Goal: Information Seeking & Learning: Learn about a topic

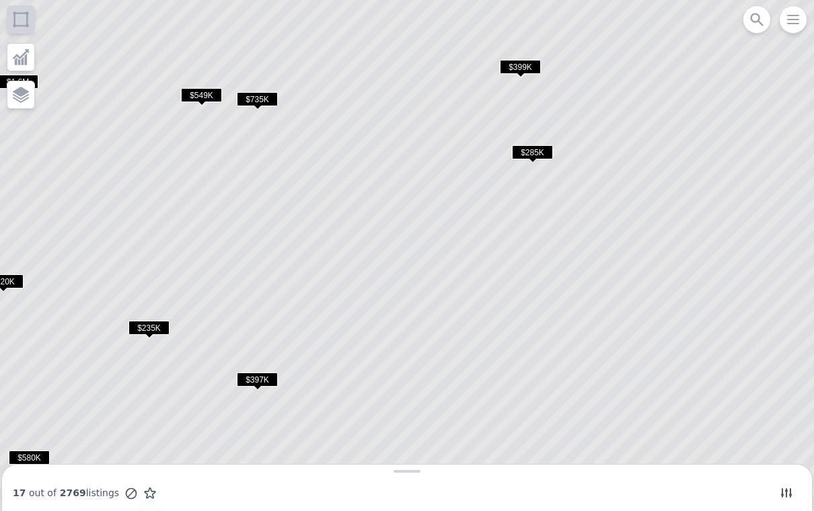
click at [538, 148] on span "$285K" at bounding box center [532, 152] width 41 height 14
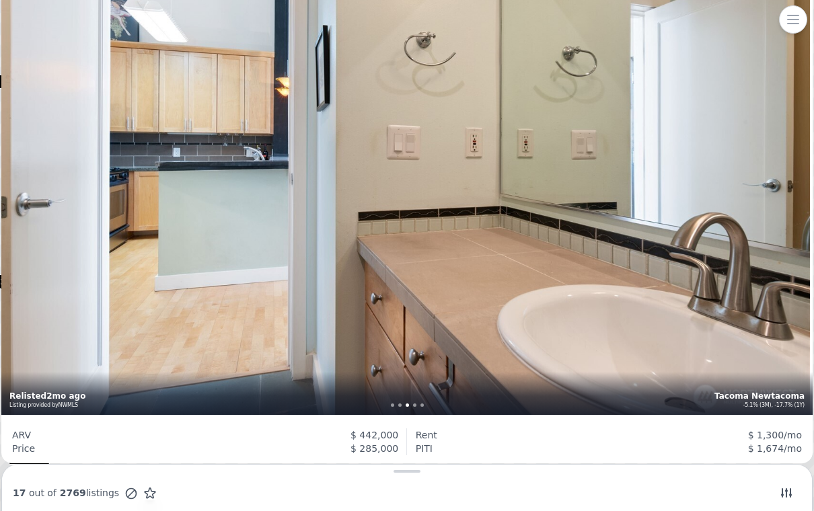
click at [785, 27] on icon "button" at bounding box center [793, 19] width 16 height 16
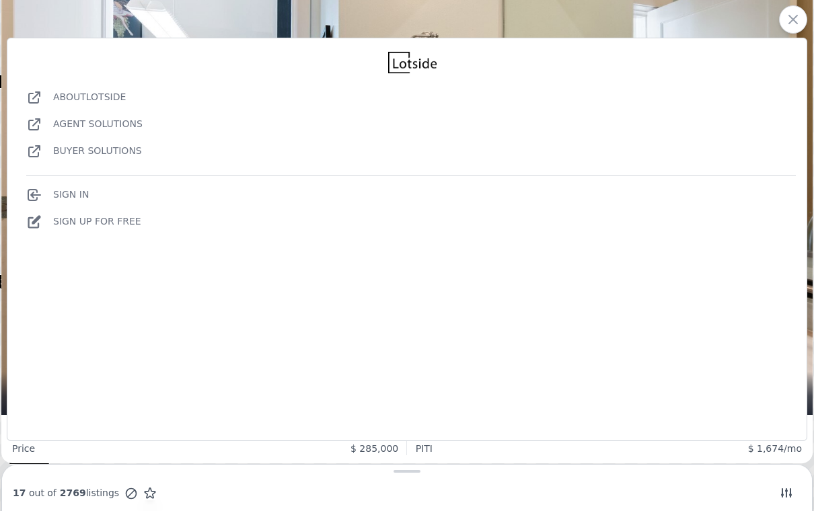
click at [547, 13] on div "1 bd 1 ba 613 sqft 2002 build , $1134/mo HOA Tacoma Newtacoma -5.1% (3M), -17.7…" at bounding box center [407, 144] width 812 height 541
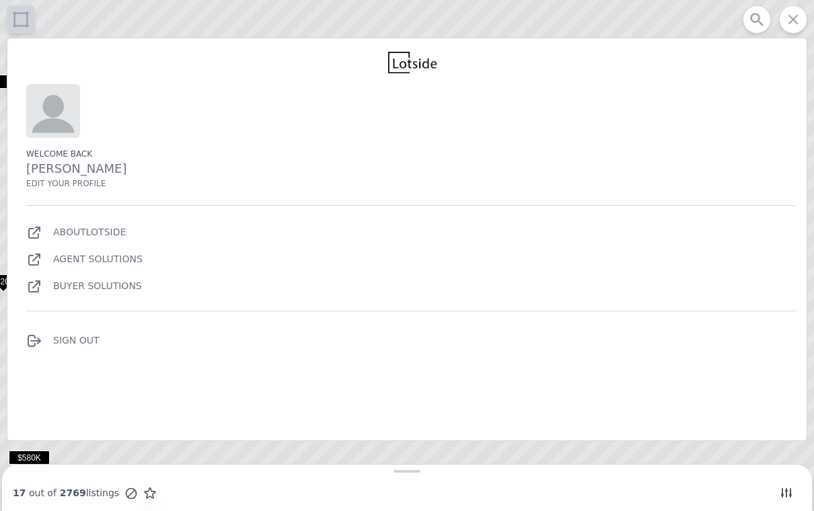
click at [370, 15] on icon at bounding box center [407, 256] width 980 height 616
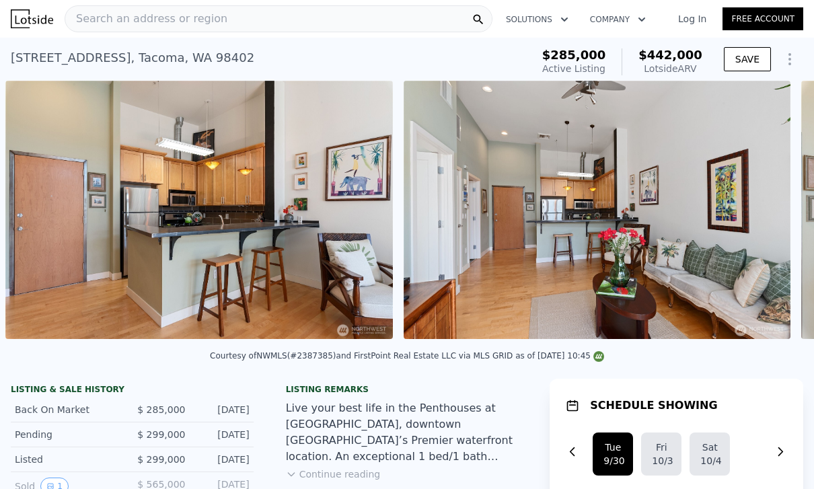
scroll to position [0, 706]
click at [692, 24] on link "Log In" at bounding box center [692, 18] width 61 height 13
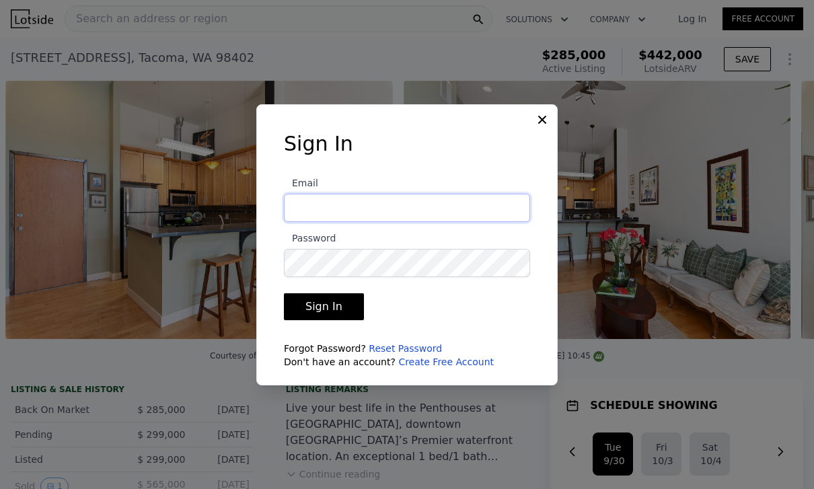
click at [427, 222] on input "Email" at bounding box center [407, 208] width 246 height 28
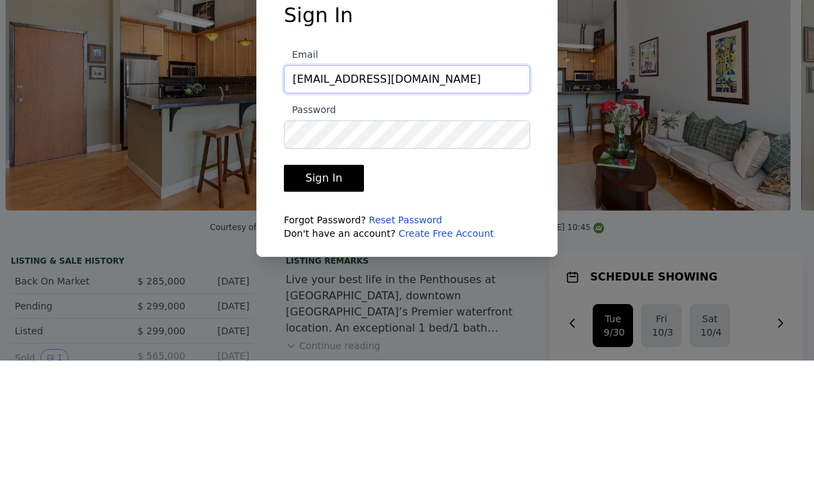
type input "biancachichi@yahoo.com"
click at [325, 293] on button "Sign In" at bounding box center [324, 306] width 80 height 27
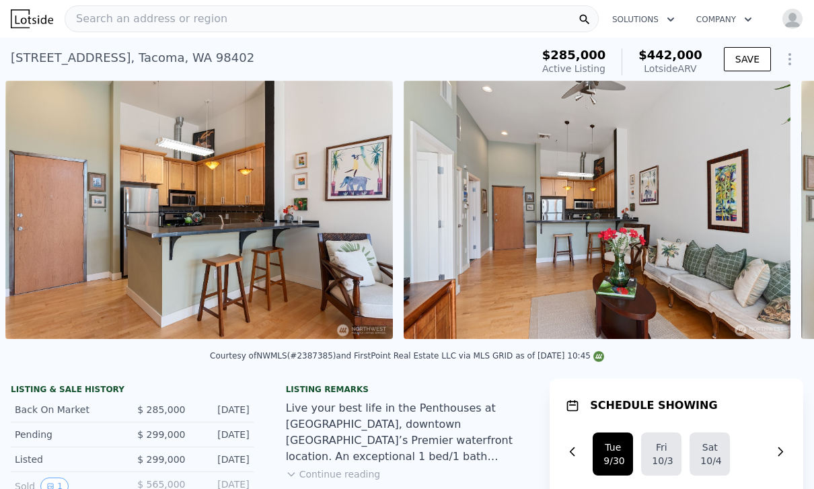
click at [790, 63] on icon "Show Options" at bounding box center [789, 59] width 1 height 11
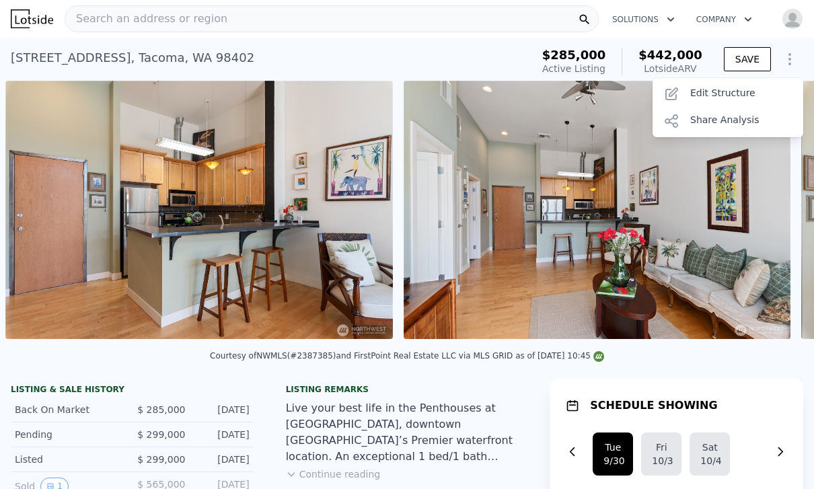
click at [729, 90] on div "Edit Structure" at bounding box center [728, 94] width 151 height 27
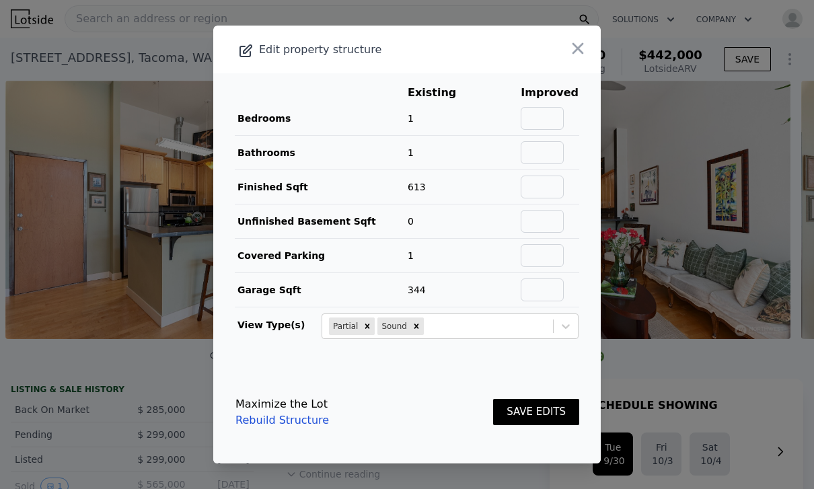
click at [579, 58] on icon "button" at bounding box center [578, 48] width 19 height 19
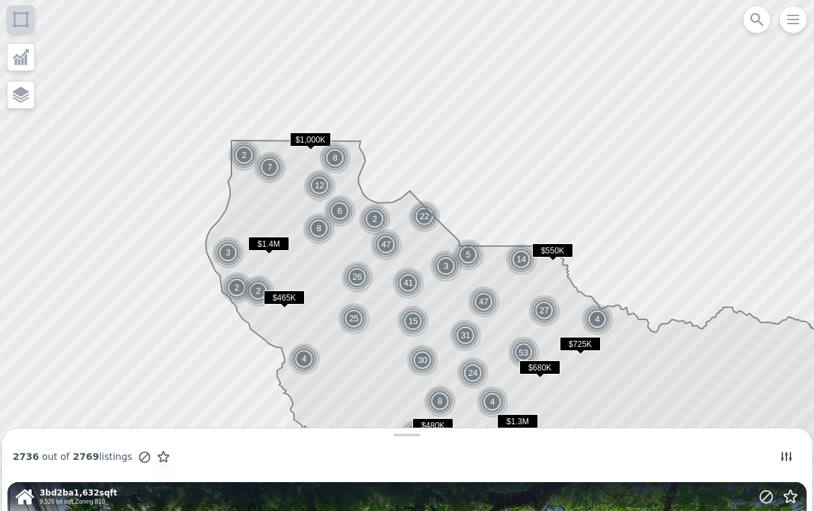
click at [768, 453] on div at bounding box center [783, 456] width 35 height 19
click at [783, 456] on icon at bounding box center [786, 456] width 11 height 9
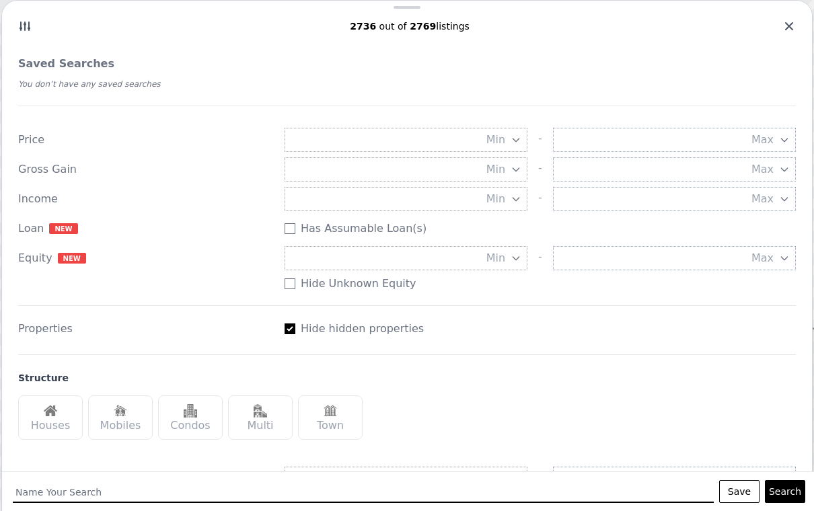
click at [48, 414] on img at bounding box center [50, 410] width 13 height 13
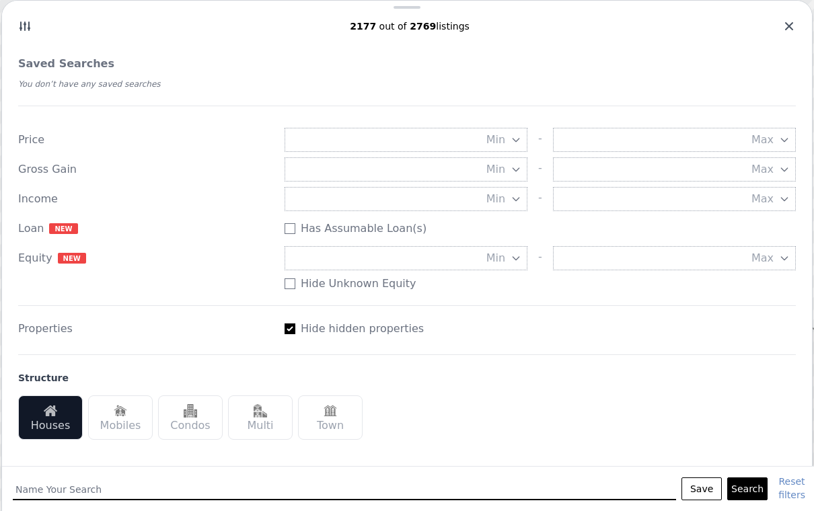
click at [254, 418] on div "Multi" at bounding box center [260, 418] width 65 height 44
click at [512, 138] on icon "button" at bounding box center [516, 140] width 11 height 11
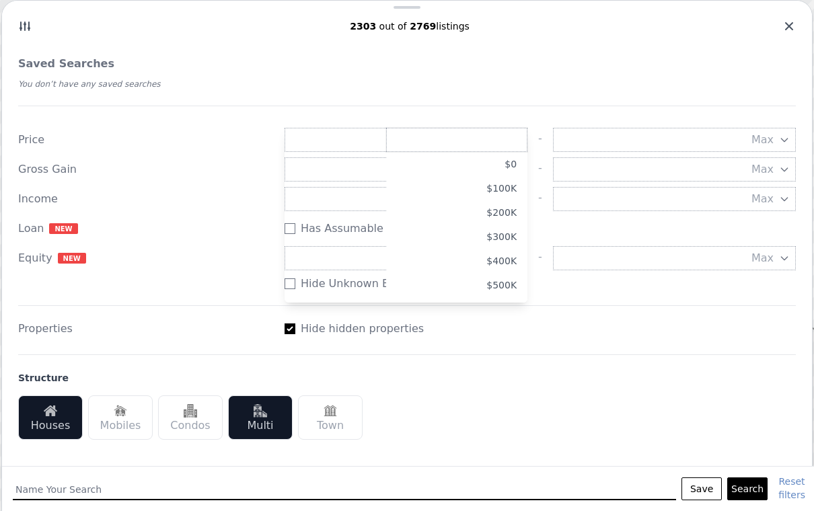
click at [508, 213] on button "$200K" at bounding box center [456, 213] width 141 height 24
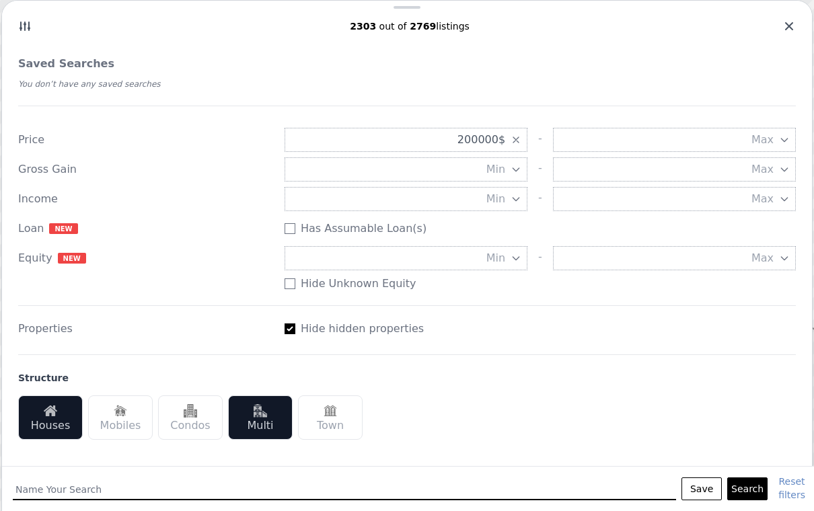
click at [780, 137] on icon "button" at bounding box center [784, 140] width 11 height 11
click at [777, 260] on button "$700K" at bounding box center [725, 261] width 141 height 24
click at [509, 166] on button "Min" at bounding box center [406, 169] width 243 height 24
click at [506, 243] on button "20%" at bounding box center [456, 242] width 141 height 24
click at [517, 170] on icon "button" at bounding box center [516, 169] width 11 height 11
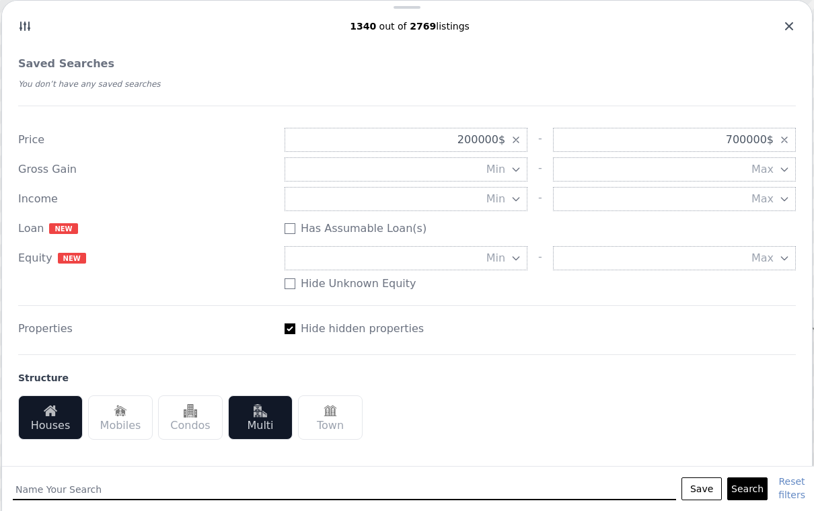
click at [779, 174] on icon "button" at bounding box center [784, 169] width 11 height 11
click at [770, 242] on button "20%" at bounding box center [725, 242] width 141 height 24
click at [511, 201] on icon "button" at bounding box center [516, 199] width 11 height 11
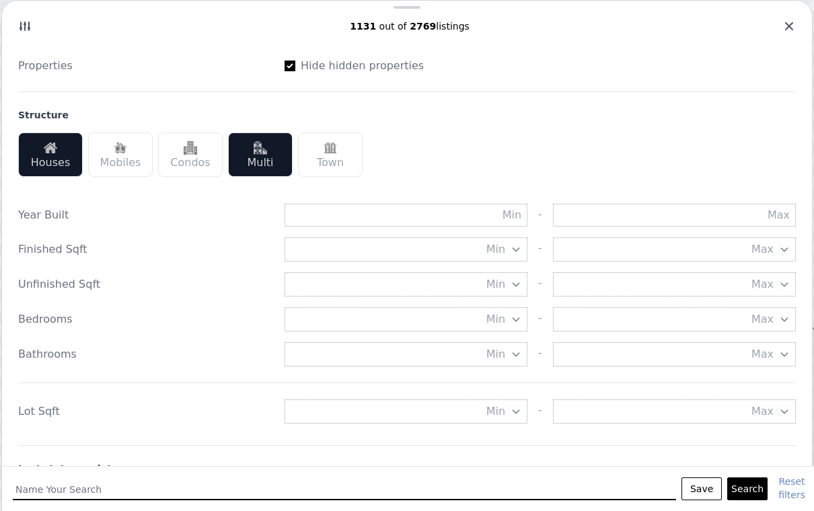
scroll to position [276, 0]
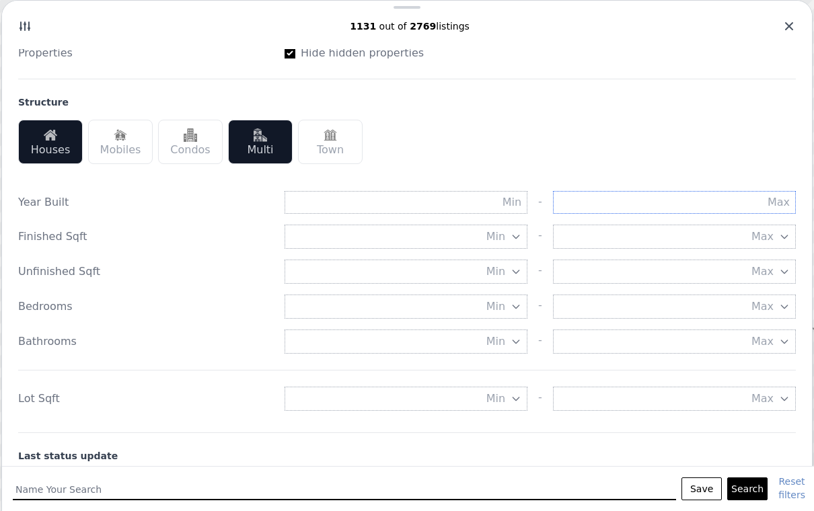
click at [752, 207] on input "text" at bounding box center [674, 202] width 243 height 23
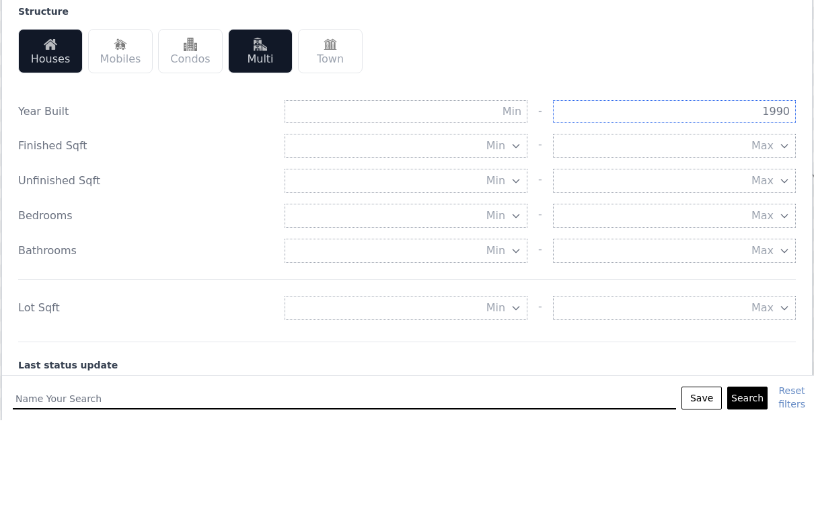
type input "1990"
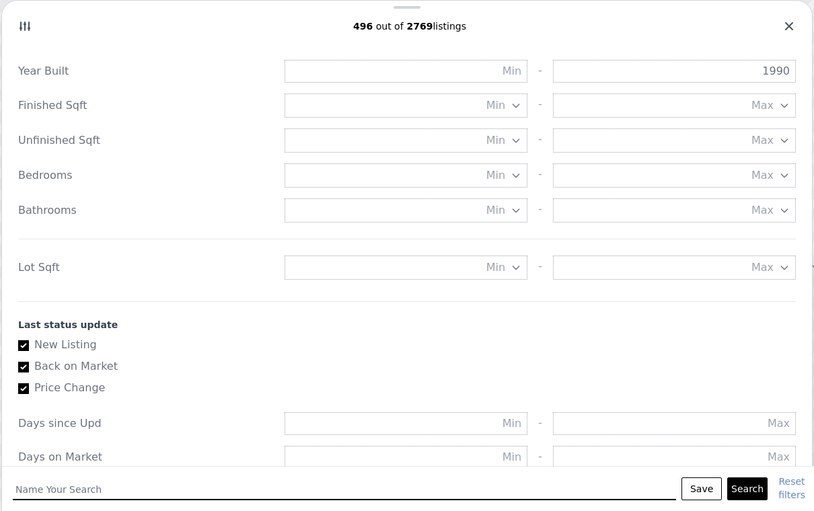
scroll to position [412, 0]
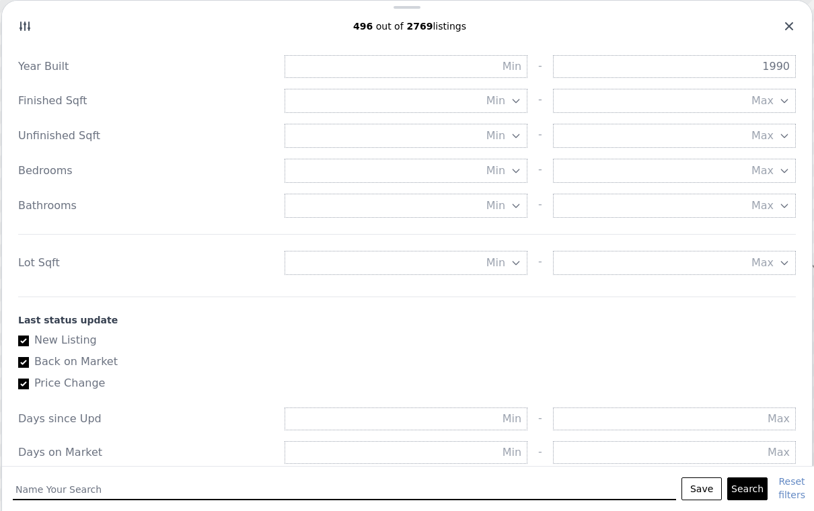
click at [511, 265] on icon "button" at bounding box center [516, 263] width 11 height 11
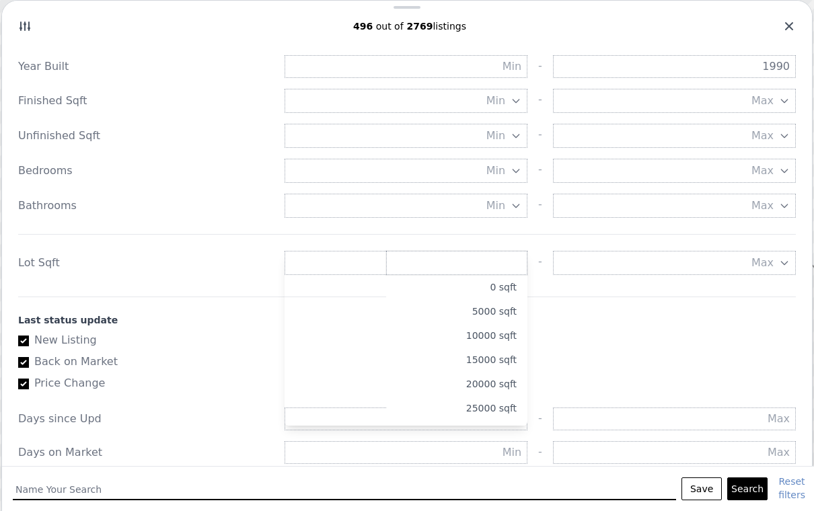
click at [503, 313] on button "5000 sqft" at bounding box center [456, 311] width 141 height 24
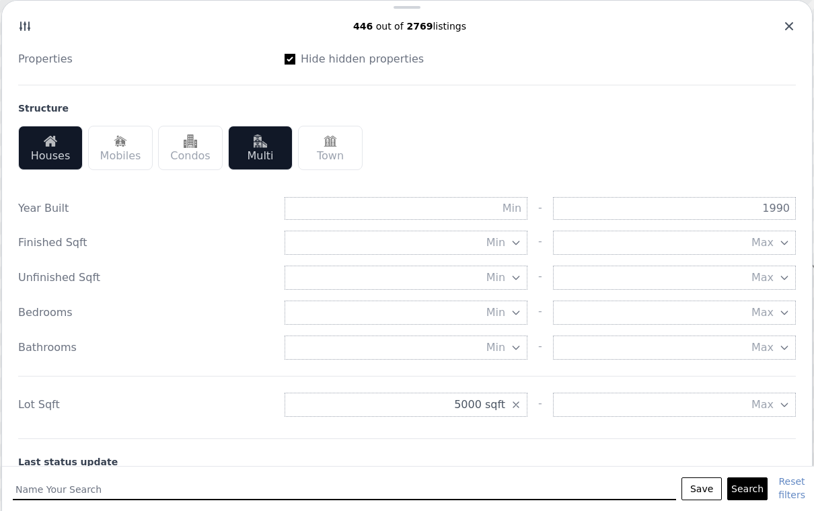
scroll to position [271, 0]
click at [746, 484] on button "Search" at bounding box center [747, 489] width 40 height 23
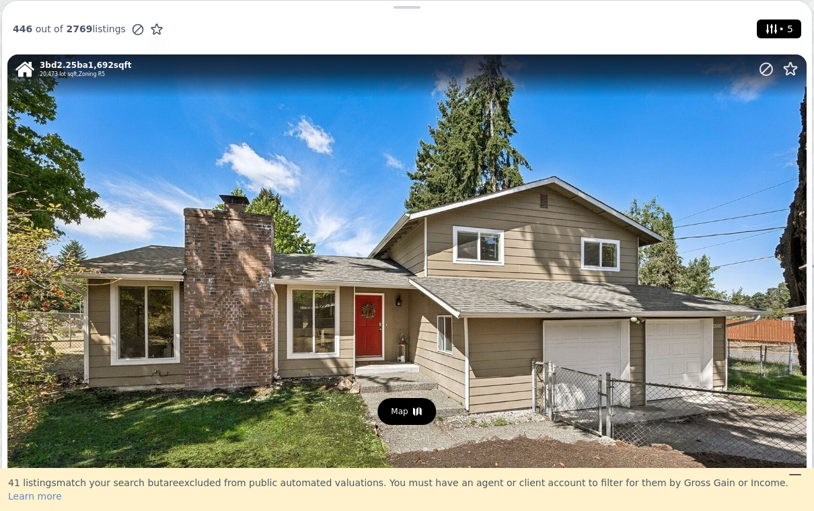
scroll to position [0, 0]
click at [761, 28] on button "• 5" at bounding box center [779, 29] width 44 height 19
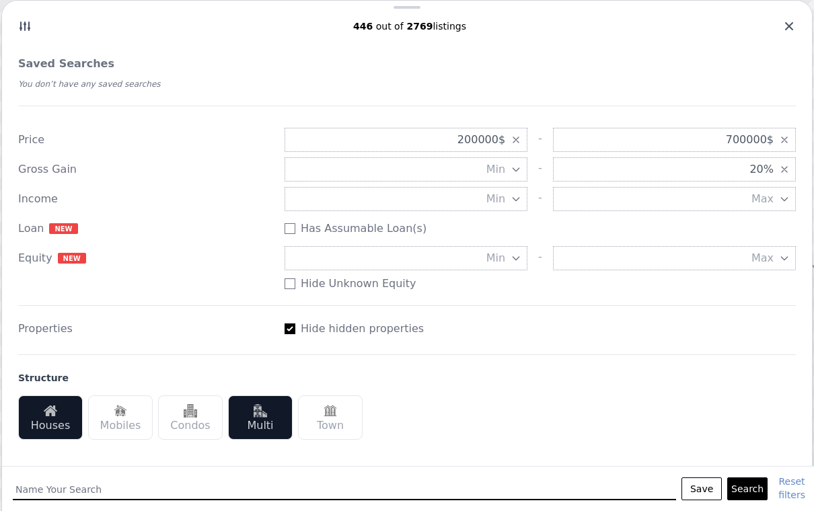
click at [33, 34] on div "446 out of 2769 listings" at bounding box center [407, 31] width 810 height 35
click at [22, 28] on icon at bounding box center [24, 26] width 13 height 13
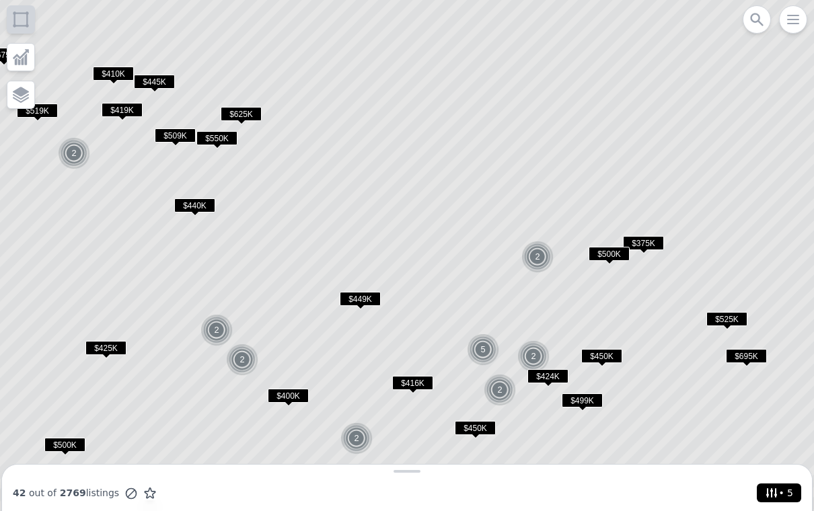
click at [649, 244] on span "$375K" at bounding box center [643, 243] width 41 height 14
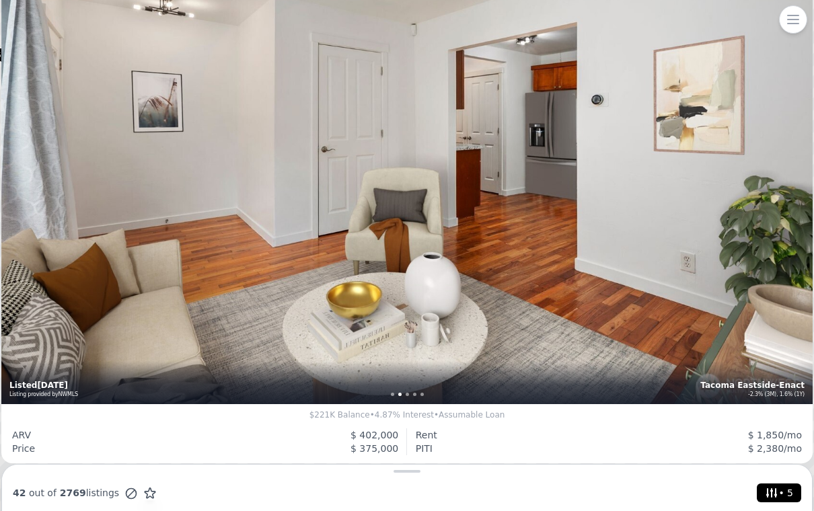
click at [772, 489] on icon at bounding box center [771, 493] width 13 height 13
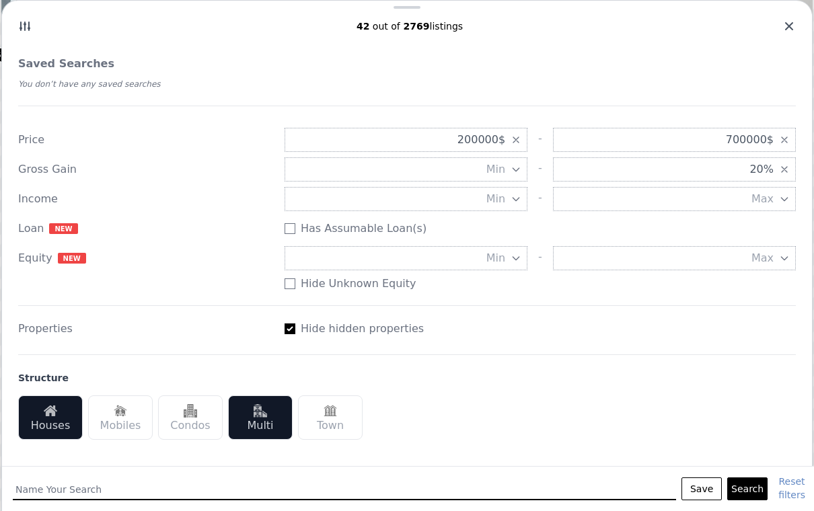
click at [519, 143] on icon "button" at bounding box center [516, 140] width 11 height 11
click at [744, 140] on span "700000$" at bounding box center [750, 140] width 48 height 16
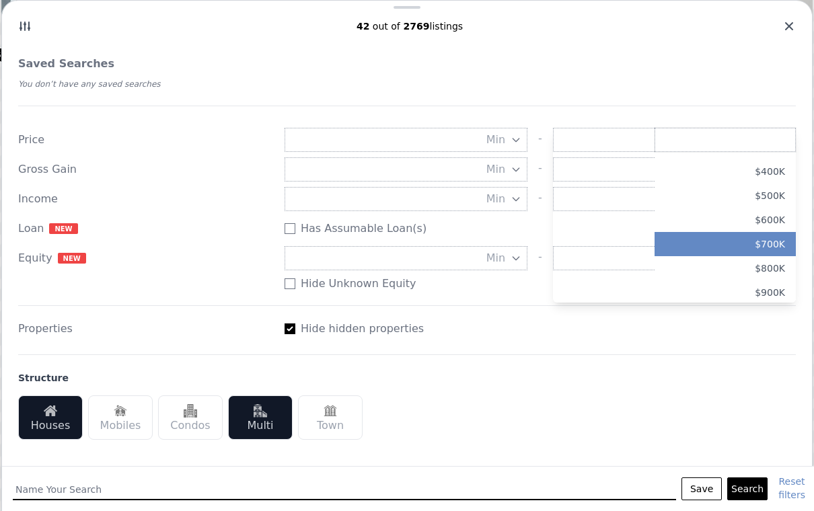
scroll to position [94, 0]
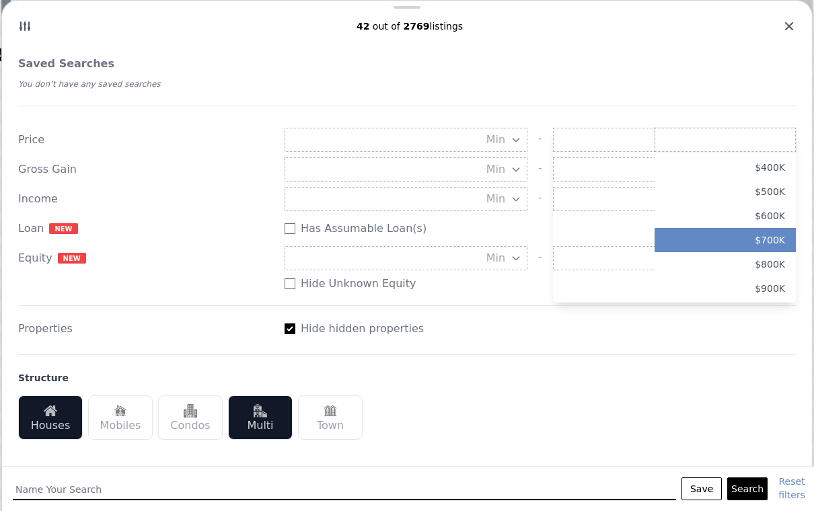
click at [772, 240] on button "$700K" at bounding box center [725, 240] width 141 height 24
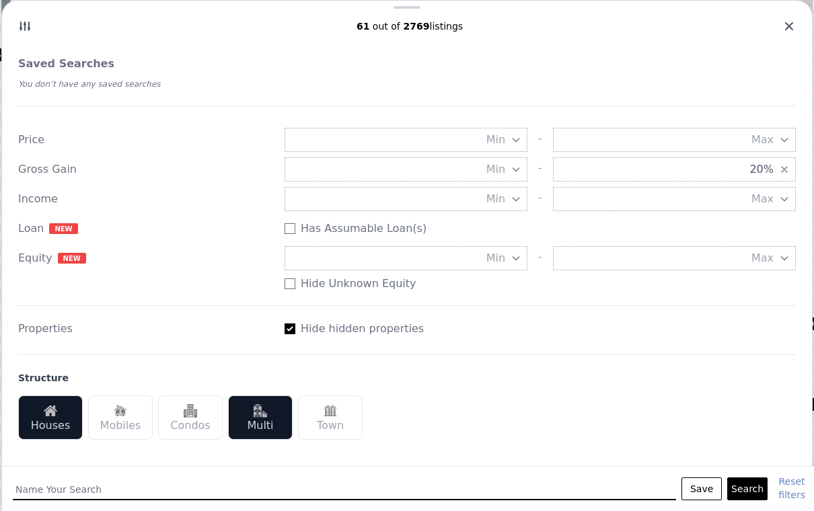
click at [754, 487] on button "Search" at bounding box center [747, 489] width 40 height 23
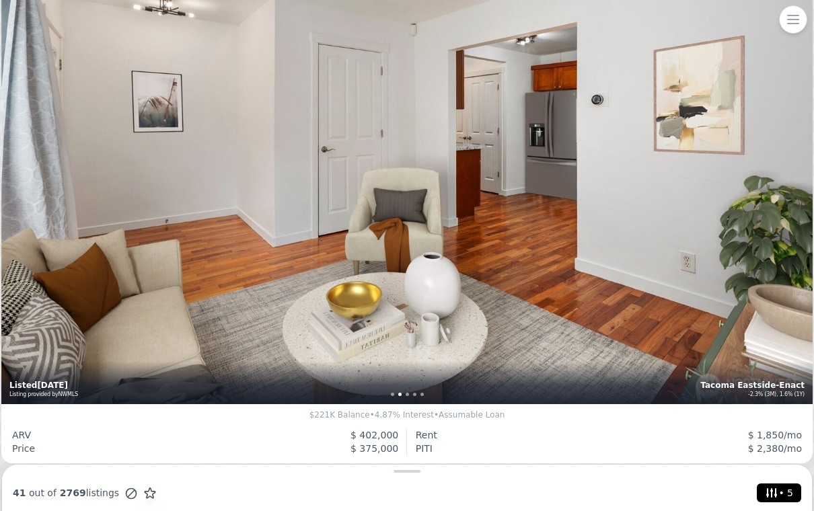
click at [794, 22] on icon "button" at bounding box center [793, 19] width 16 height 16
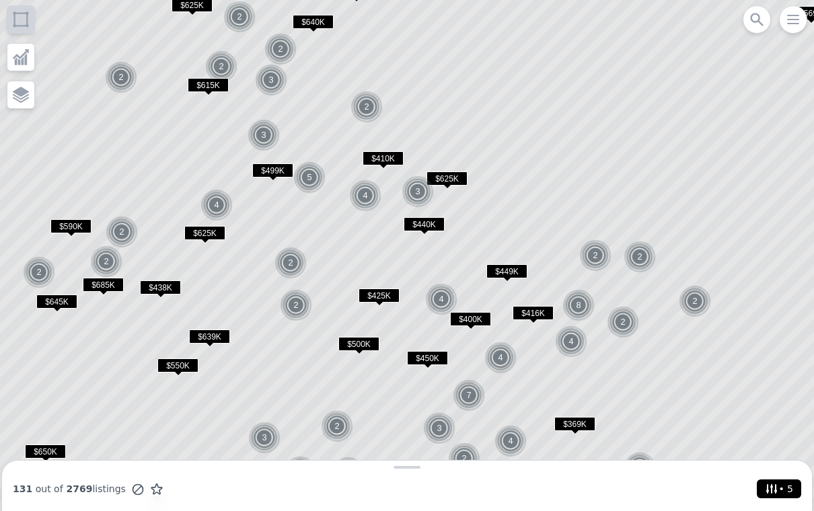
click at [571, 419] on span "$369K" at bounding box center [574, 424] width 41 height 14
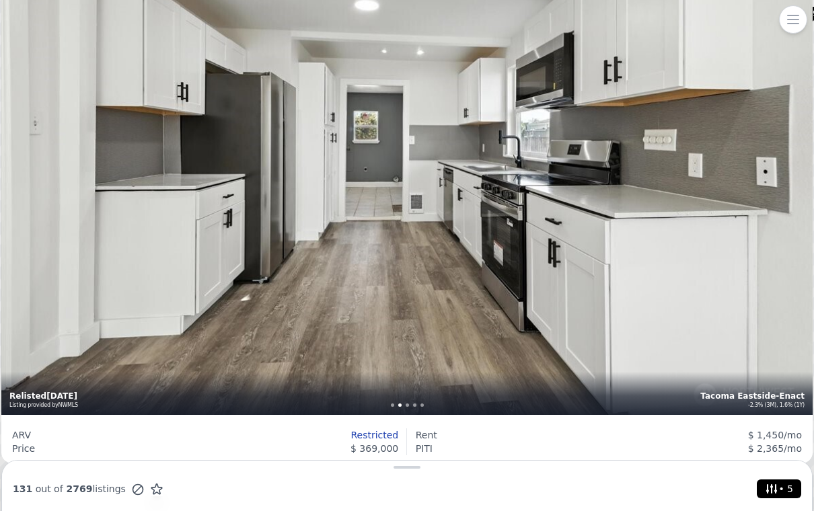
click at [799, 34] on div "2 bd 1 ba 662 sqft 6,000 lot sqft , Zoning R2 [GEOGRAPHIC_DATA]-Enact -2.3% (3M…" at bounding box center [407, 144] width 812 height 541
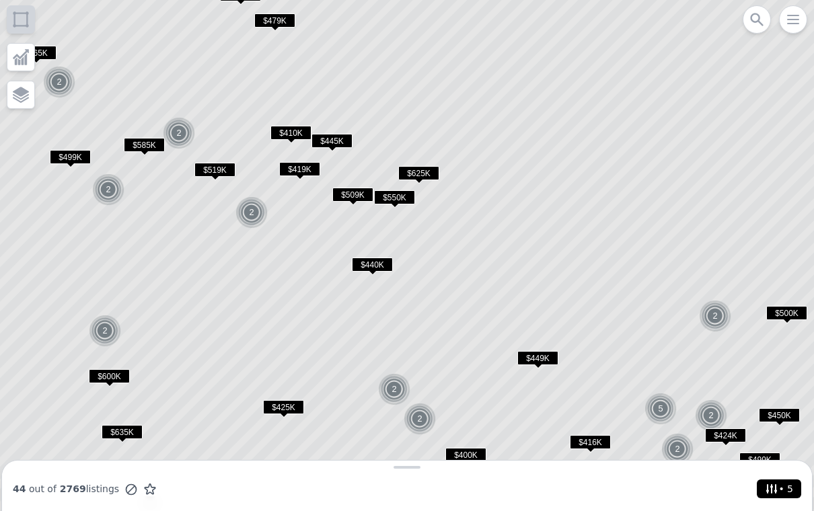
click at [293, 132] on span "$410K" at bounding box center [291, 133] width 41 height 14
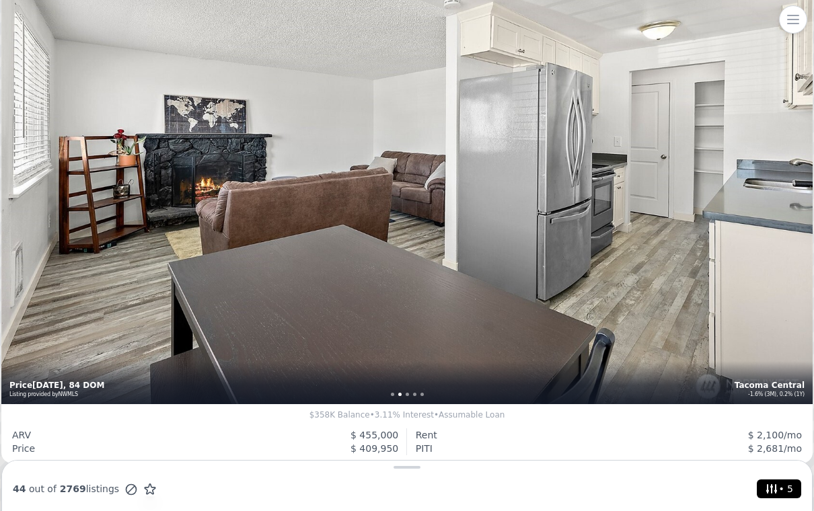
click at [779, 21] on div "Open main menu" at bounding box center [793, 19] width 28 height 28
click at [780, 24] on div "Open main menu" at bounding box center [793, 19] width 28 height 28
click at [790, 24] on icon "button" at bounding box center [793, 19] width 11 height 8
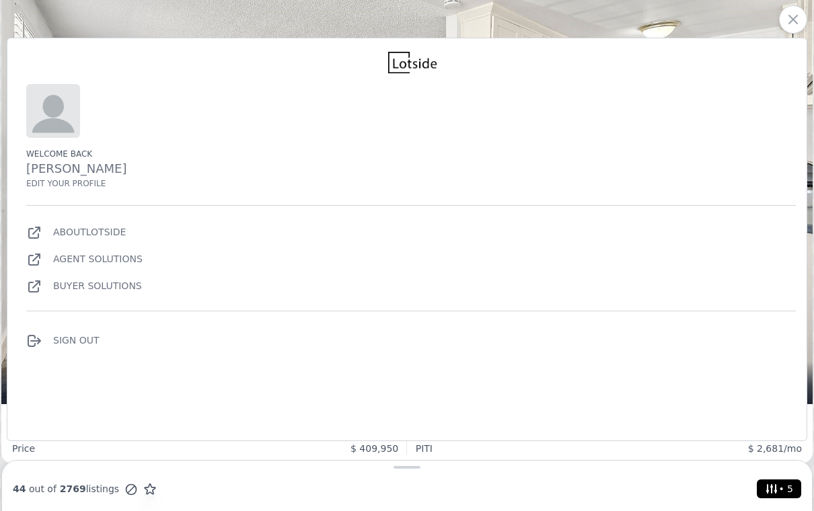
click at [717, 30] on div "3 bd 1 ba 882 sqft 5,400 lot sqft , Zoning R2 Tacoma Central -1.6% (3M), 0.2% (…" at bounding box center [407, 133] width 812 height 541
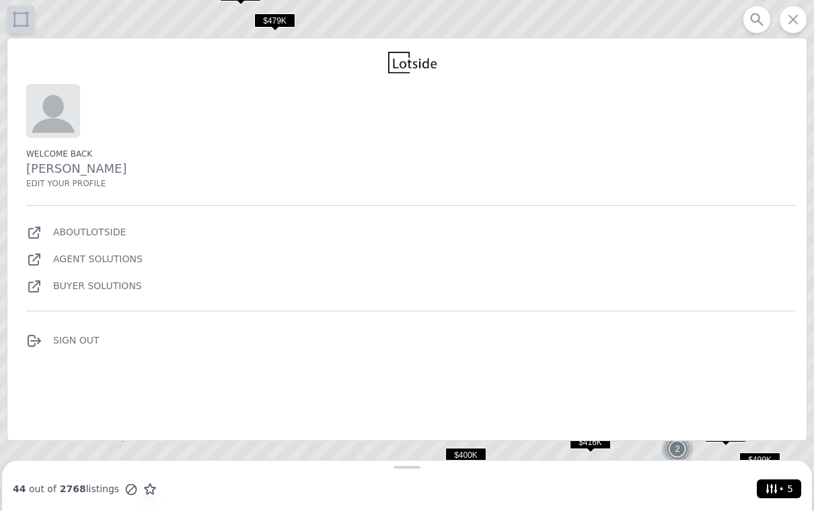
click at [797, 19] on icon "button" at bounding box center [793, 19] width 16 height 16
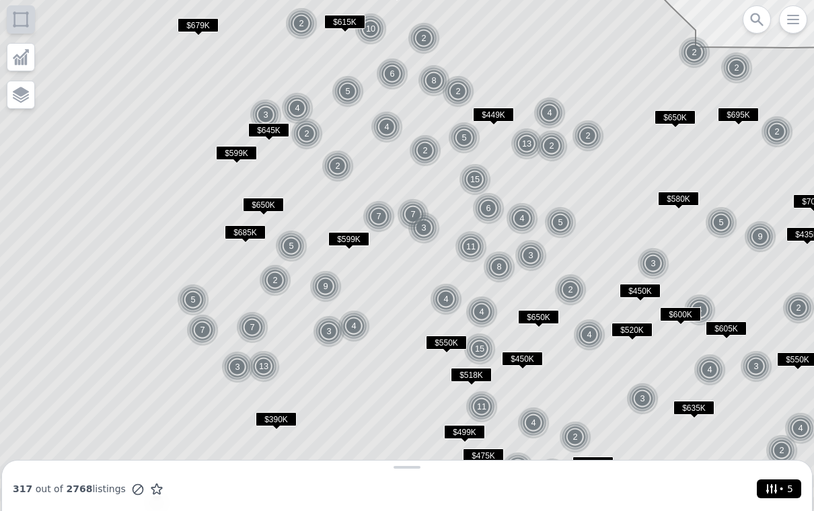
click at [275, 416] on span "$390K" at bounding box center [276, 419] width 41 height 14
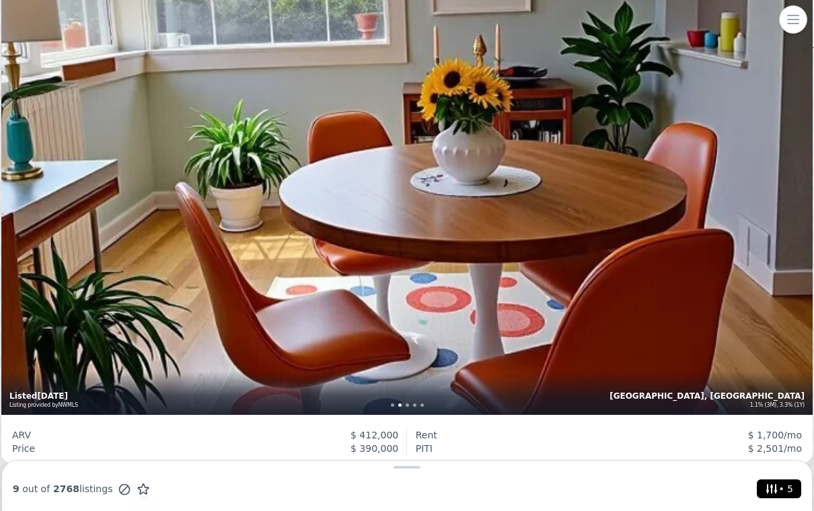
click at [774, 483] on icon at bounding box center [771, 488] width 13 height 13
click at [779, 14] on div "2 bd 1 ba 784 sqft 10,000 lot sqft , Zoning NC2 Lakewood, WA 1.1% (3M), 3.3% (1…" at bounding box center [407, 144] width 812 height 541
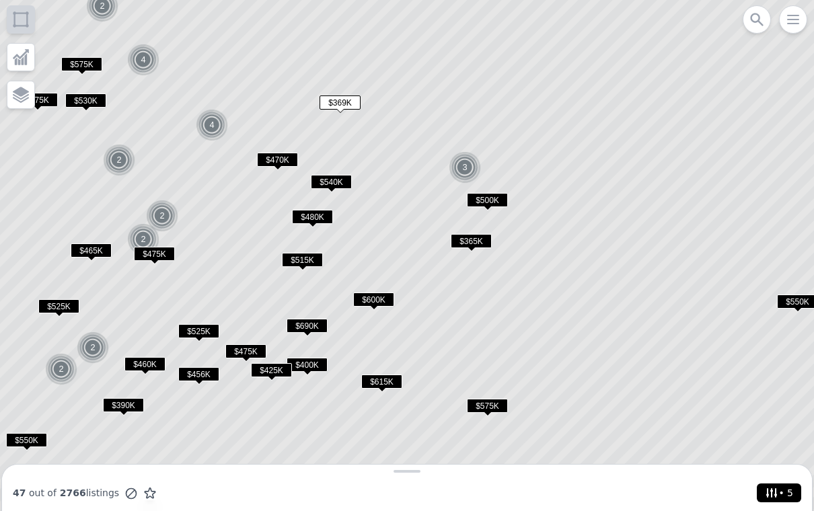
click at [474, 241] on span "$365K" at bounding box center [471, 241] width 41 height 14
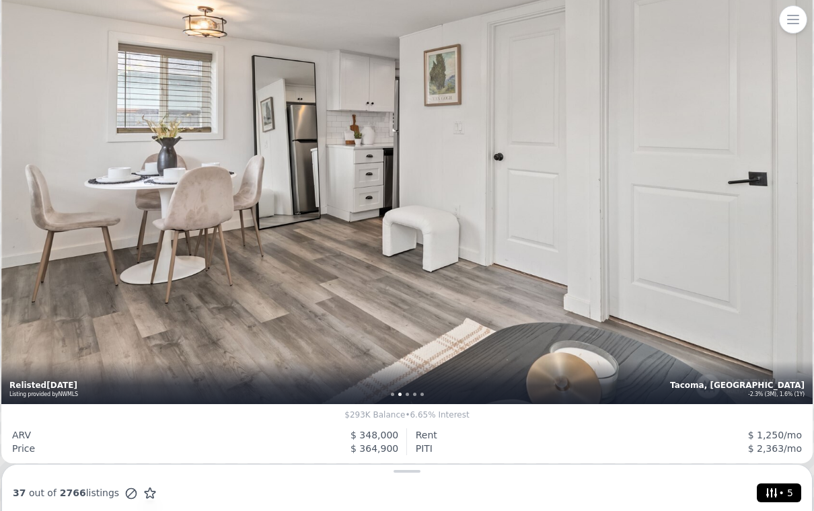
click at [789, 25] on icon "button" at bounding box center [793, 19] width 16 height 16
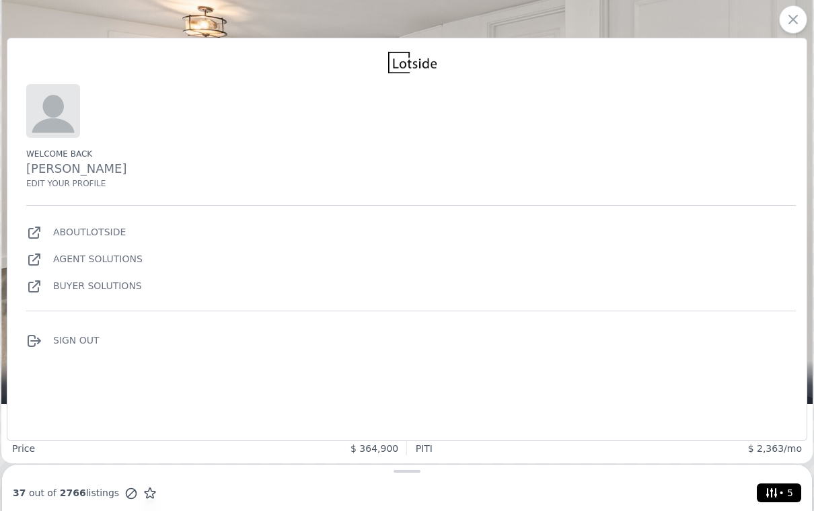
click at [338, 30] on div "2 bd 0.75 ba 595 sqft 9,000 lot sqft , Zoning MSF Tacoma, WA -2.3% (3M), 1.6% (…" at bounding box center [407, 133] width 812 height 541
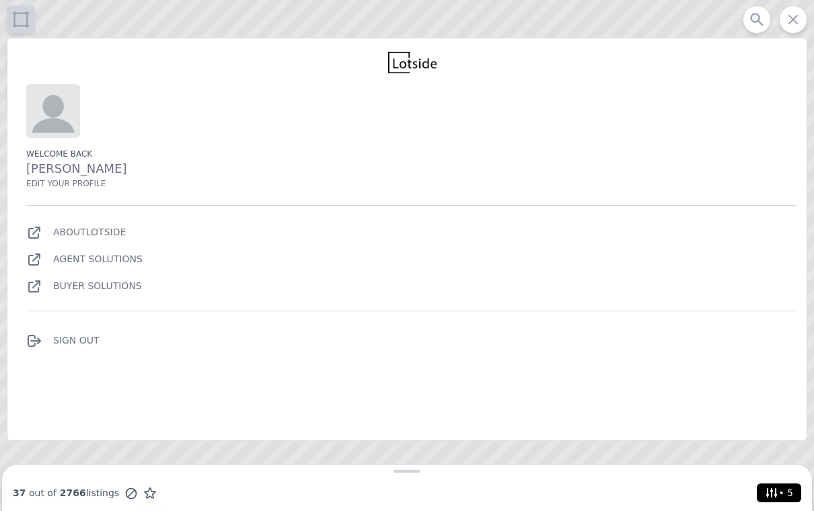
click at [797, 25] on icon "button" at bounding box center [793, 19] width 16 height 16
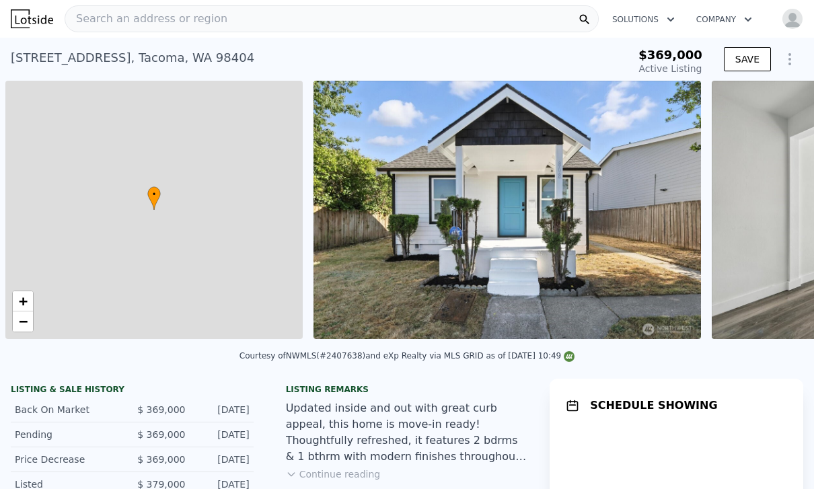
scroll to position [0, 5]
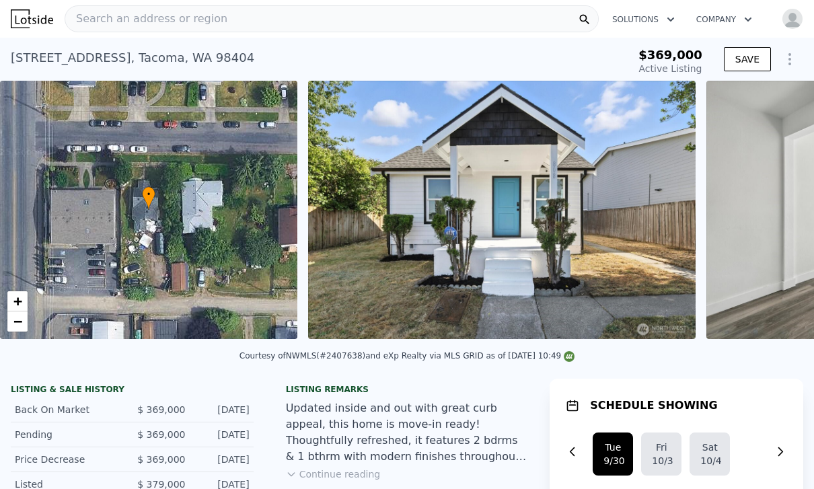
type input "-$ 393,685"
click at [271, 17] on div "Search an address or region" at bounding box center [332, 18] width 534 height 27
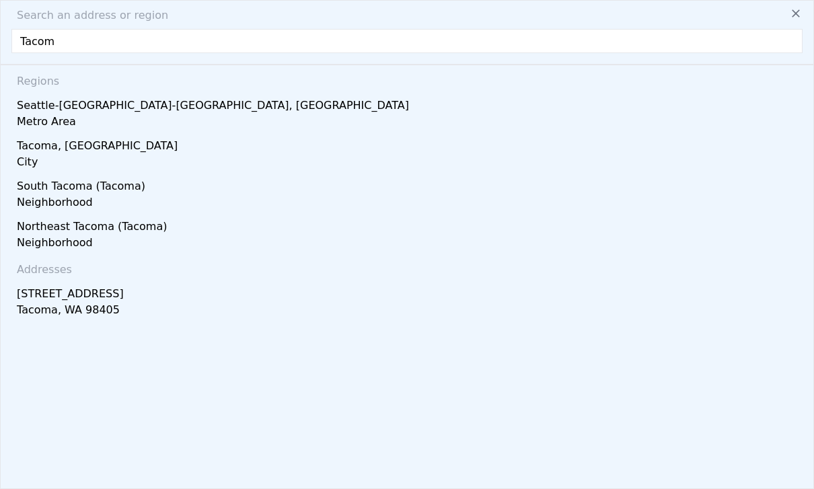
type input "Tacoma"
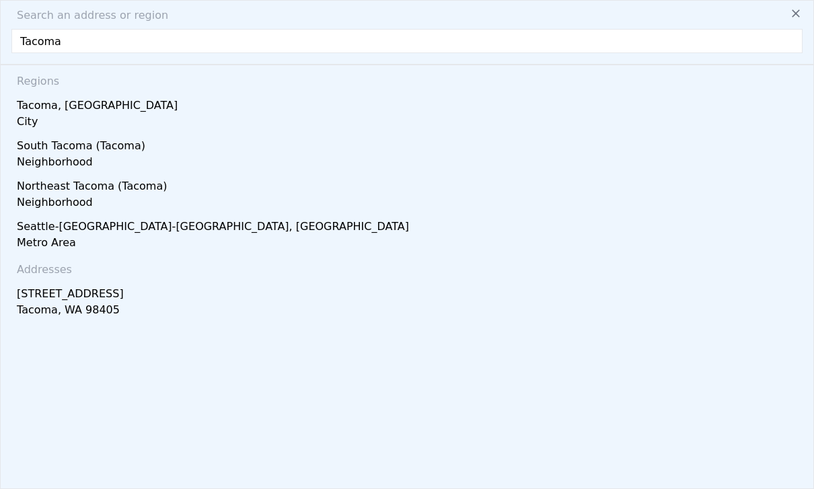
click at [96, 109] on div "Tacoma, [GEOGRAPHIC_DATA]" at bounding box center [410, 103] width 786 height 22
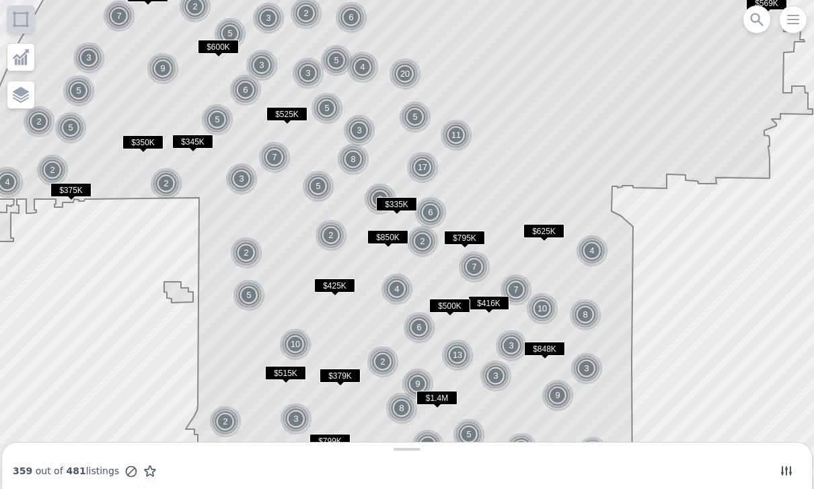
click at [78, 192] on span "$375K" at bounding box center [70, 190] width 41 height 14
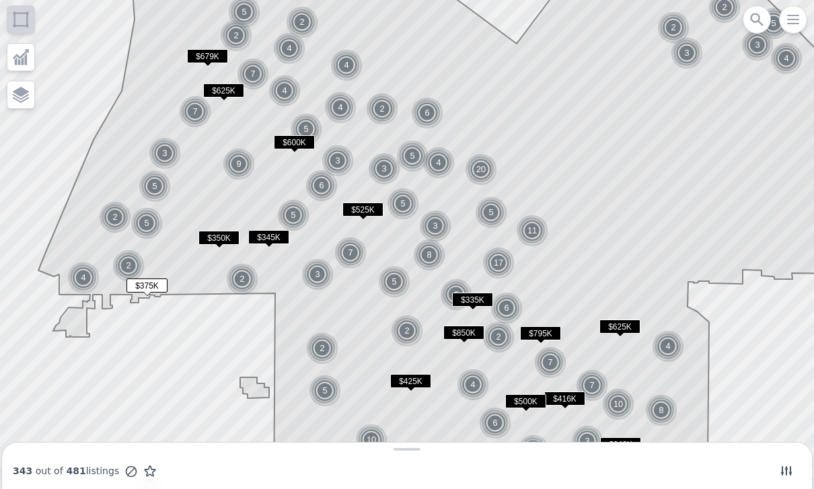
click at [472, 297] on span "$335K" at bounding box center [472, 300] width 41 height 14
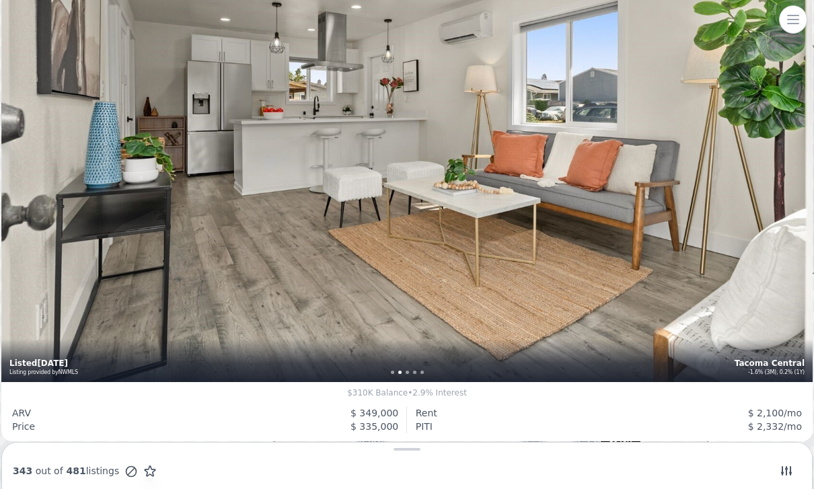
click at [786, 25] on icon "button" at bounding box center [793, 19] width 16 height 16
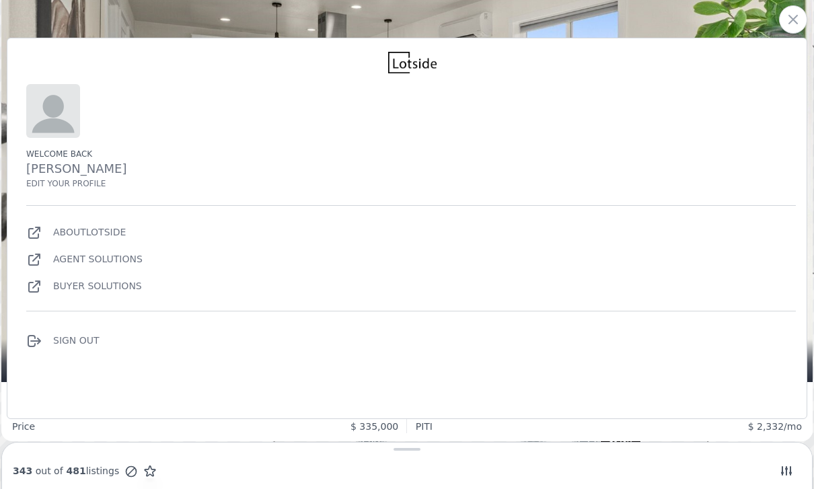
click at [595, 11] on div "1 bd 1 ba 625 sqft 2,667 lot sqft , Zoning R2 Tacoma Central -1.6% (3M), 0.2% (…" at bounding box center [407, 111] width 812 height 541
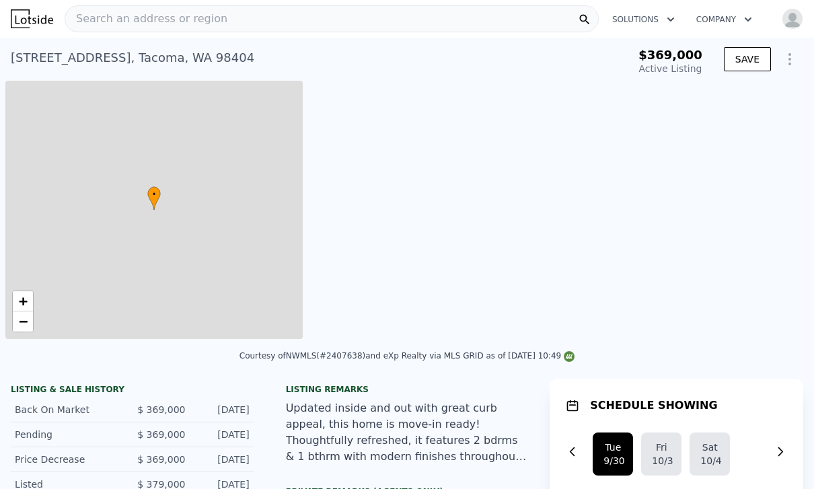
type input "-$ 393,685"
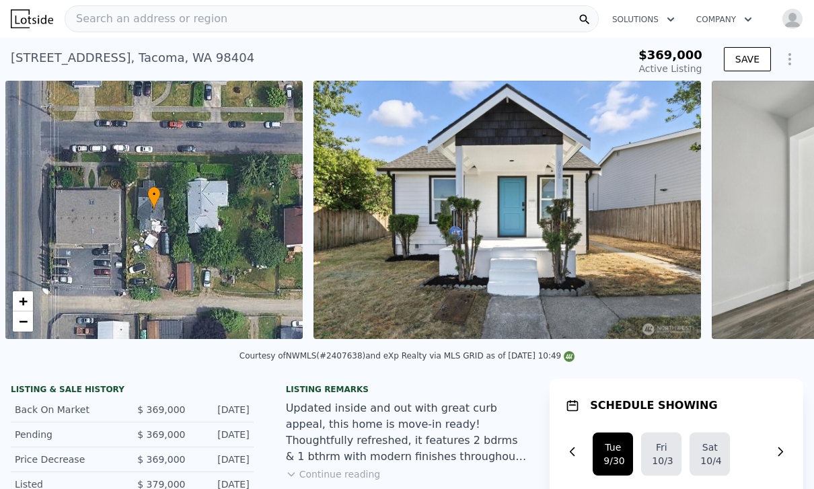
scroll to position [0, 5]
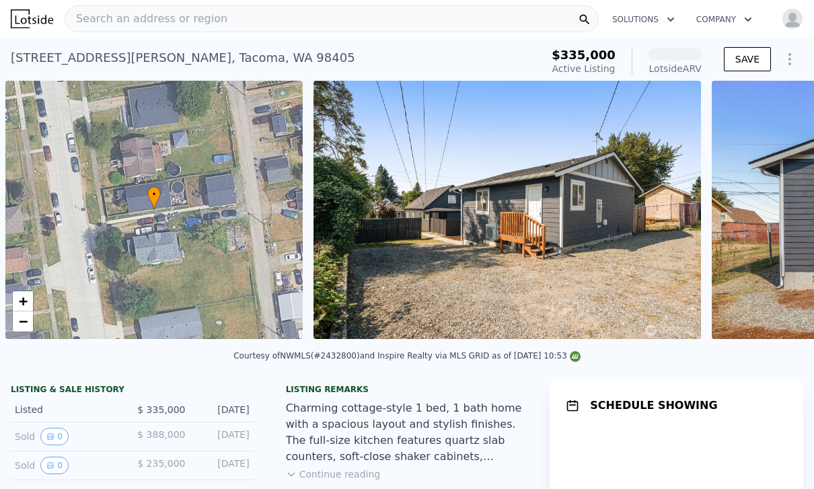
scroll to position [0, 5]
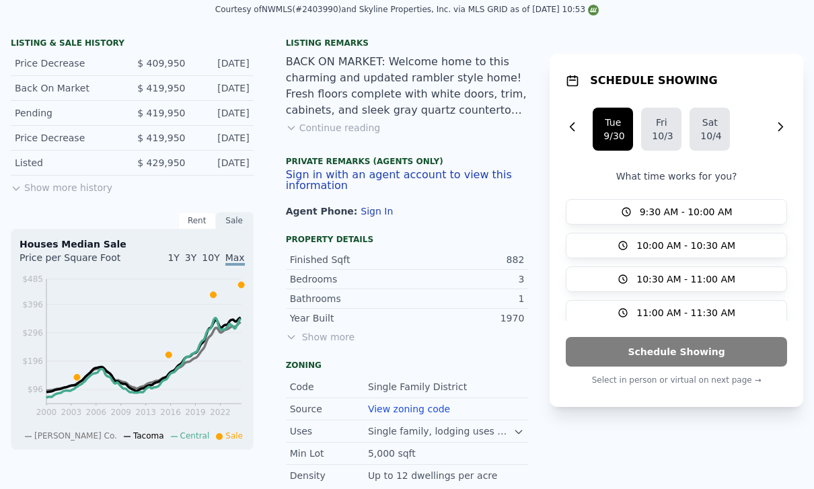
scroll to position [308, 0]
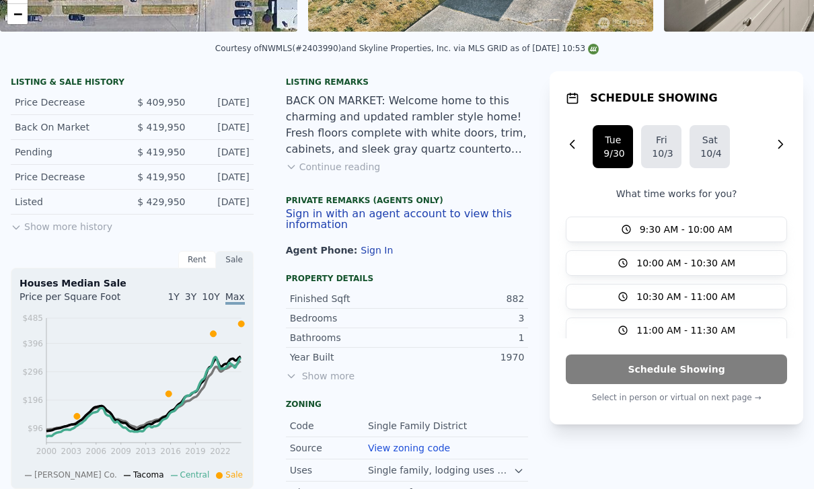
click at [352, 168] on button "Continue reading" at bounding box center [333, 166] width 95 height 13
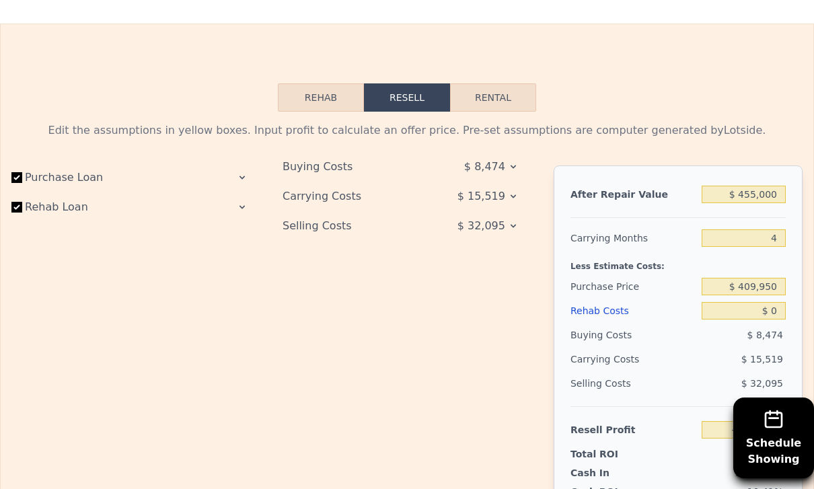
scroll to position [1844, 0]
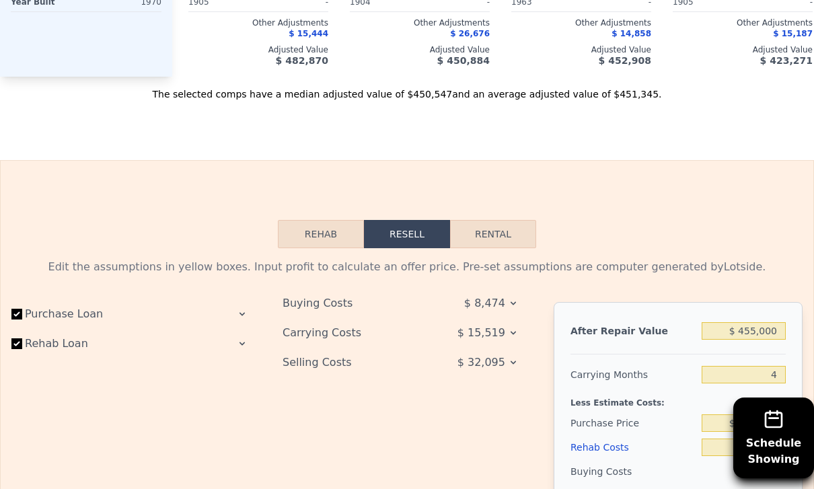
click at [332, 220] on button "Rehab" at bounding box center [321, 234] width 86 height 28
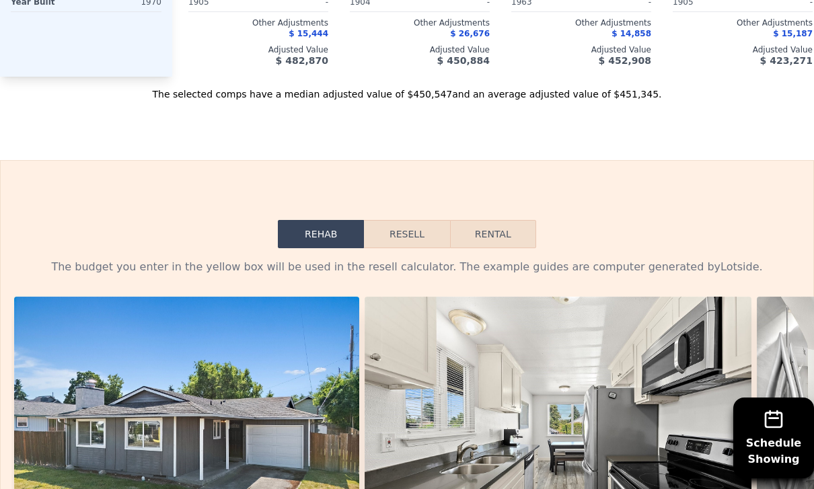
click at [427, 220] on button "Resell" at bounding box center [406, 234] width 85 height 28
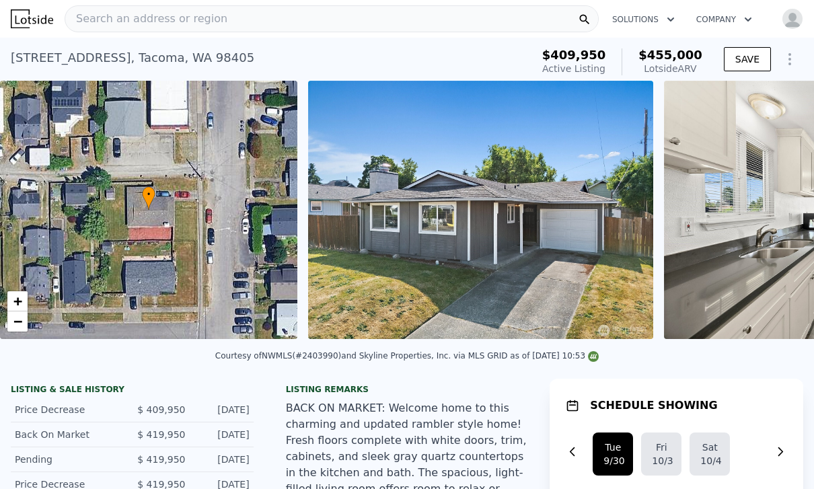
scroll to position [0, 0]
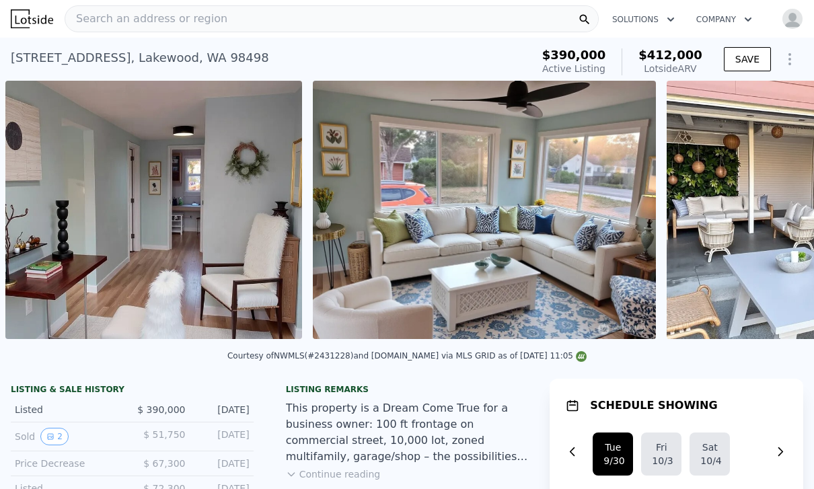
scroll to position [191, 0]
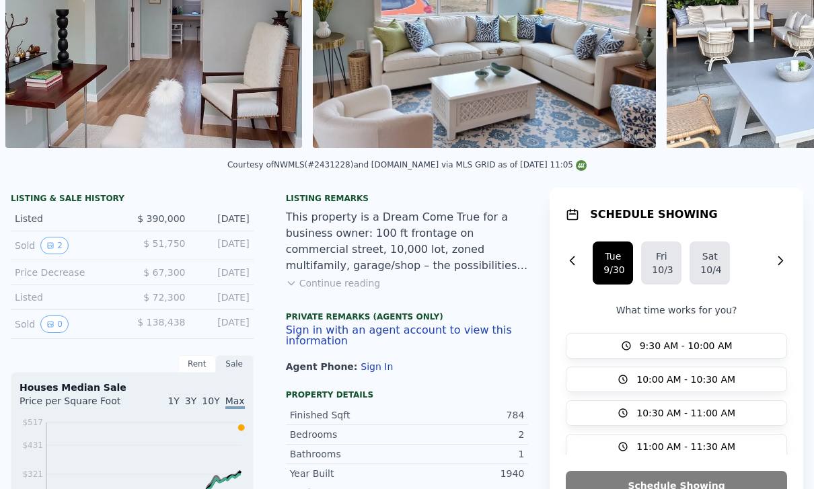
click at [334, 277] on button "Continue reading" at bounding box center [333, 283] width 95 height 13
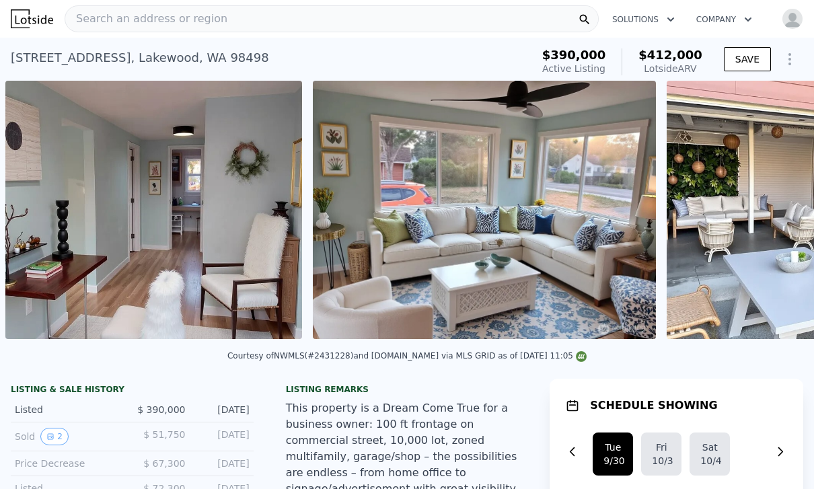
scroll to position [-2, 0]
